Goal: Information Seeking & Learning: Learn about a topic

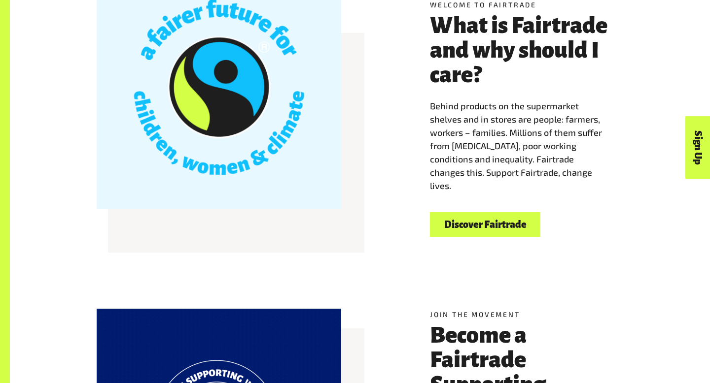
scroll to position [341, 0]
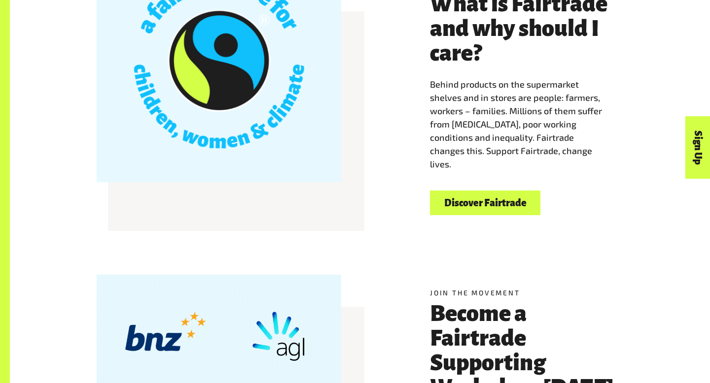
click at [353, 117] on p "Behind products on the supermarket shelves and in stores are people: farmers, w…" at bounding box center [526, 124] width 193 height 93
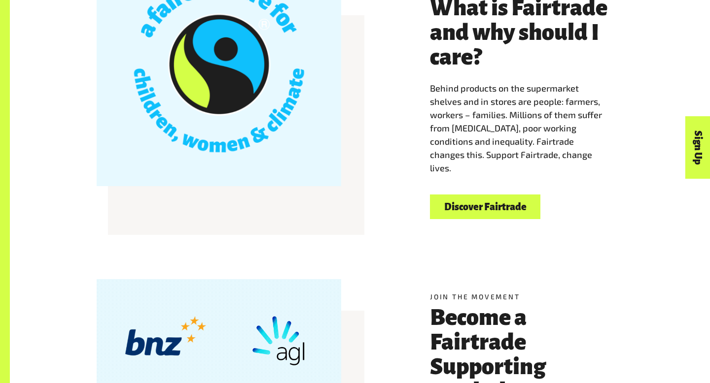
scroll to position [335, 0]
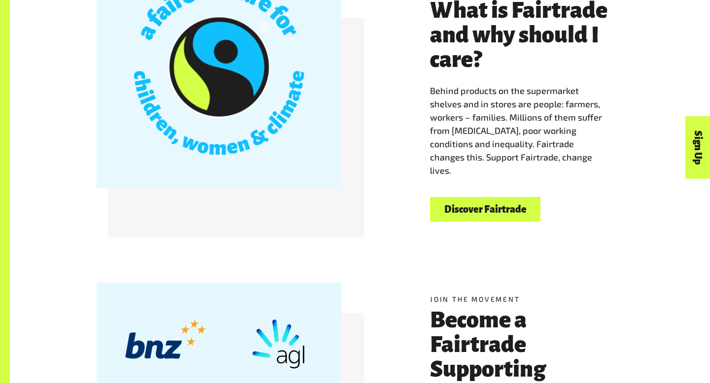
click at [353, 207] on link "Discover Fairtrade" at bounding box center [485, 209] width 110 height 25
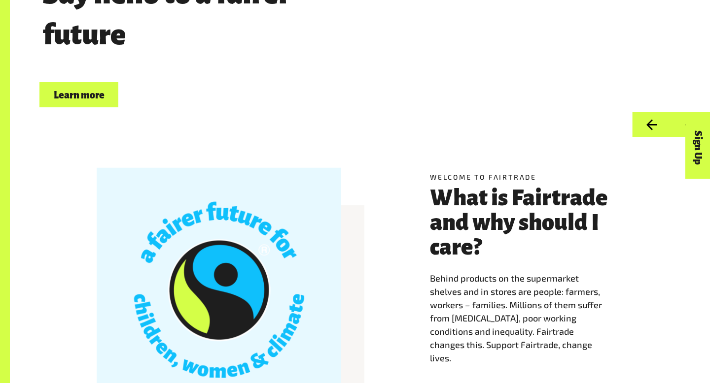
scroll to position [150, 0]
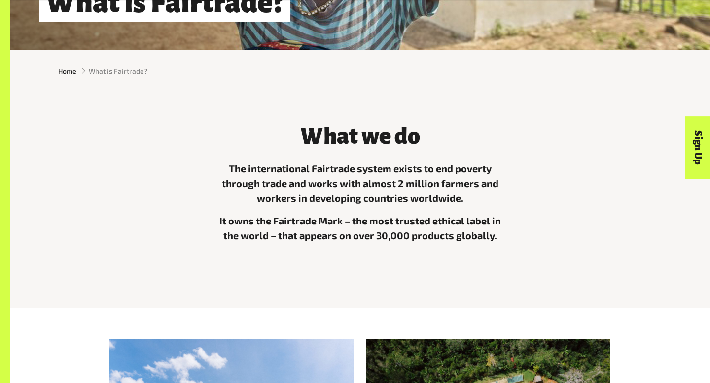
scroll to position [236, 0]
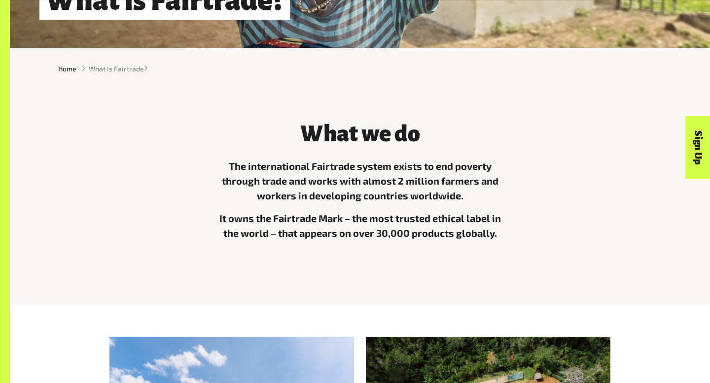
click at [370, 191] on p "The international Fairtrade system exists to end poverty through trade and work…" at bounding box center [360, 181] width 296 height 44
click at [366, 183] on p "The international Fairtrade system exists to end poverty through trade and work…" at bounding box center [360, 181] width 296 height 44
click at [363, 183] on p "The international Fairtrade system exists to end poverty through trade and work…" at bounding box center [360, 181] width 296 height 44
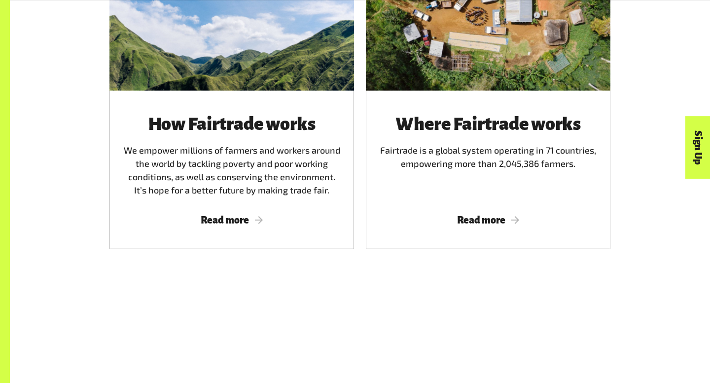
scroll to position [645, 0]
